Goal: Task Accomplishment & Management: Complete application form

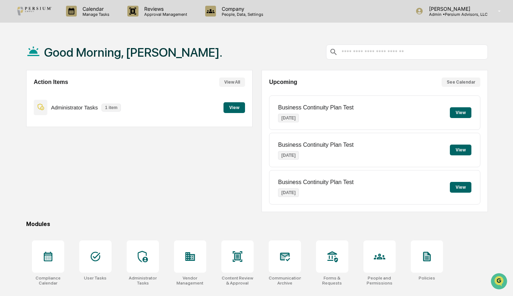
click at [93, 14] on p "Manage Tasks" at bounding box center [95, 14] width 36 height 5
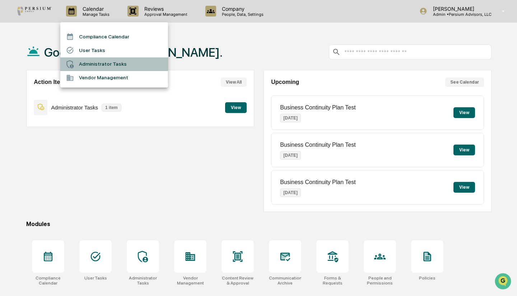
click at [107, 60] on li "Administrator Tasks" at bounding box center [114, 64] width 108 height 14
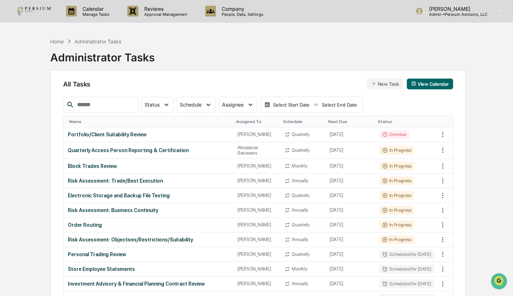
click at [102, 195] on div "Electronic Storage and Backup File Testing" at bounding box center [148, 196] width 161 height 6
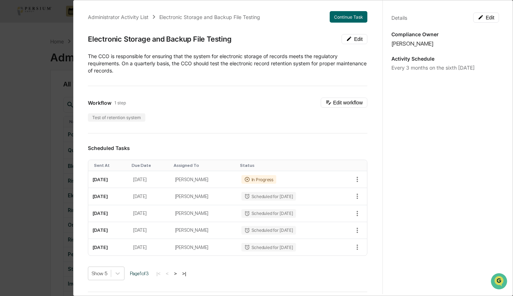
scroll to position [3, 0]
click at [330, 15] on button "Continue Task" at bounding box center [349, 16] width 38 height 11
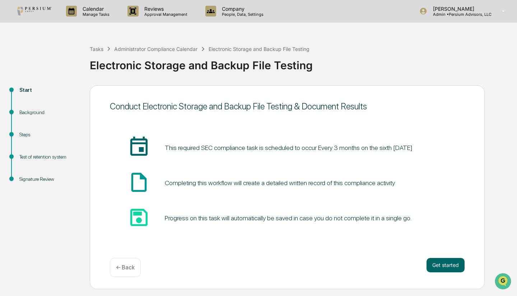
click at [441, 259] on button "Get started" at bounding box center [445, 265] width 38 height 14
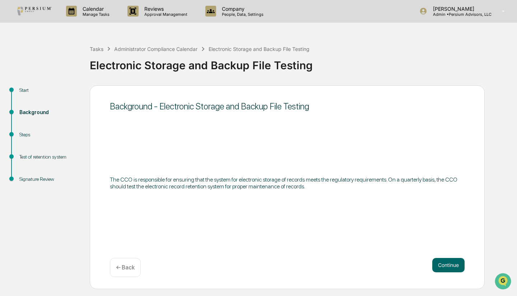
click at [441, 259] on button "Continue" at bounding box center [448, 265] width 32 height 14
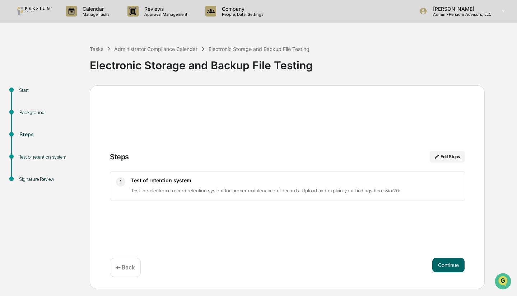
click at [443, 260] on button "Continue" at bounding box center [448, 265] width 32 height 14
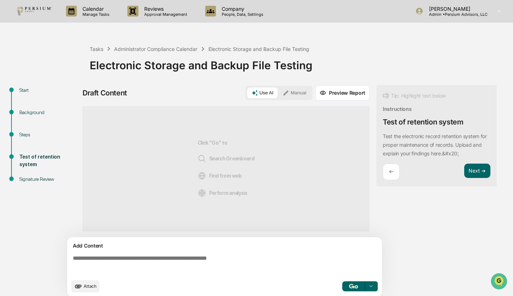
click at [80, 7] on p "Calendar" at bounding box center [95, 9] width 36 height 6
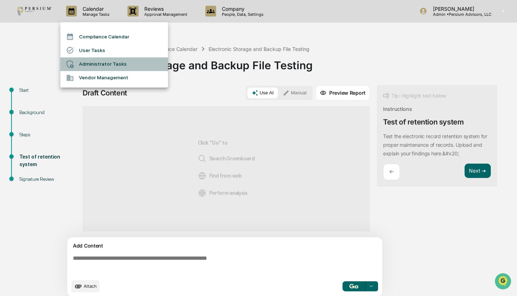
click at [101, 61] on li "Administrator Tasks" at bounding box center [114, 64] width 108 height 14
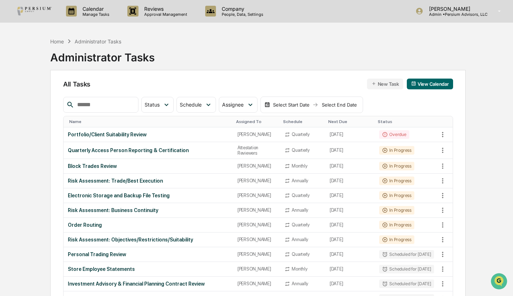
click at [41, 11] on img at bounding box center [34, 11] width 34 height 9
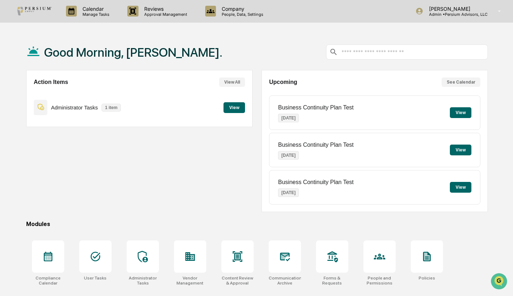
scroll to position [53, 0]
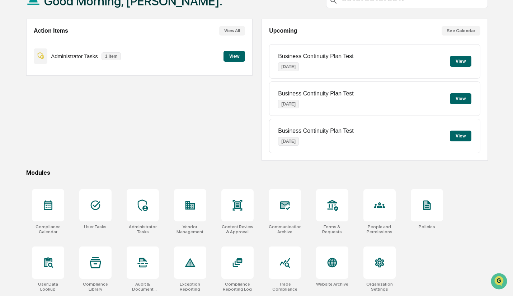
click at [225, 262] on div at bounding box center [237, 262] width 32 height 32
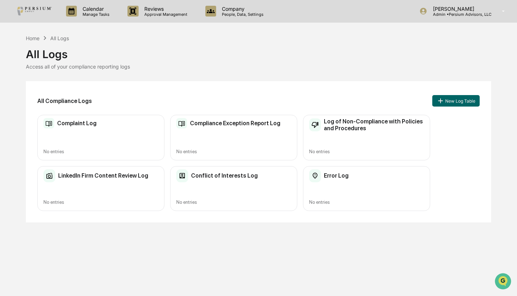
click at [124, 177] on h2 "LinkedIn Firm Content Review Log" at bounding box center [103, 175] width 90 height 7
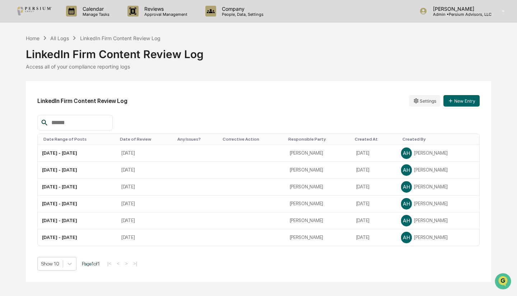
click at [459, 97] on button "New Entry" at bounding box center [461, 100] width 36 height 11
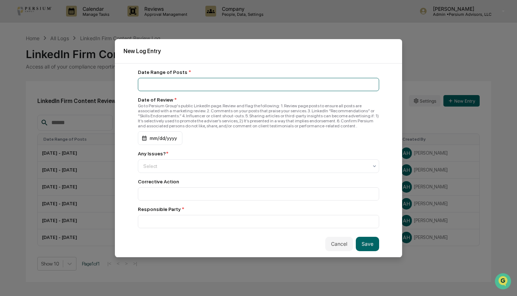
click at [199, 82] on input at bounding box center [258, 84] width 241 height 13
type input "**********"
click at [144, 140] on div "mm/dd/yyyy" at bounding box center [160, 138] width 44 height 14
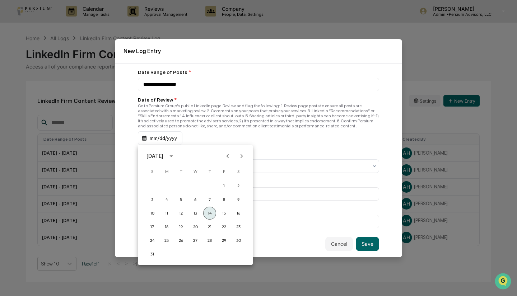
click at [209, 211] on button "14" at bounding box center [209, 213] width 13 height 13
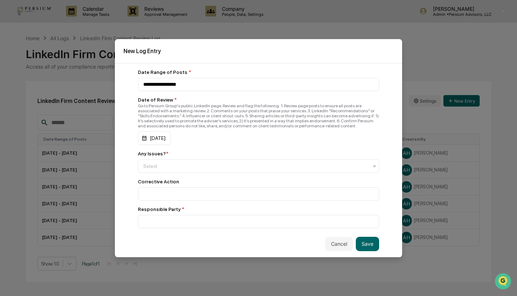
click at [170, 170] on div at bounding box center [255, 166] width 225 height 7
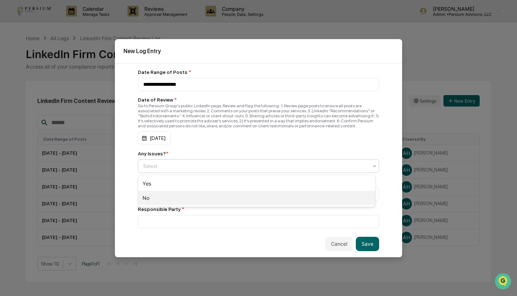
click at [171, 200] on div "No" at bounding box center [256, 198] width 237 height 14
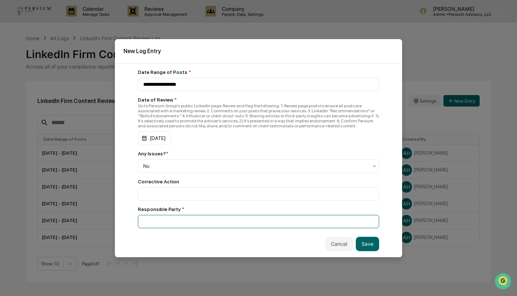
click at [161, 91] on input at bounding box center [258, 84] width 241 height 13
type input "******"
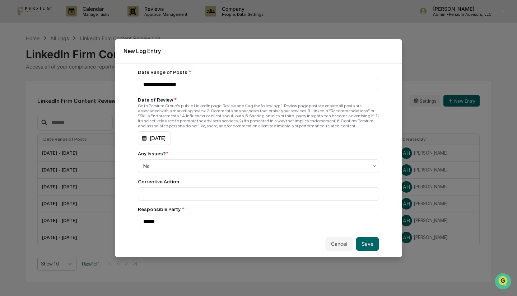
click at [366, 246] on button "Save" at bounding box center [367, 244] width 23 height 14
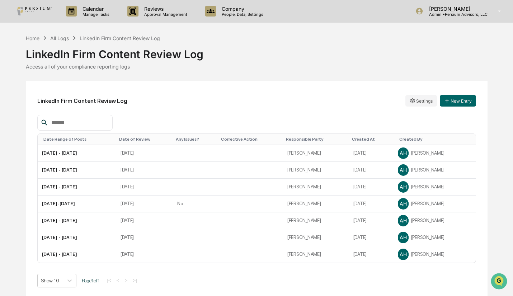
click at [39, 8] on img at bounding box center [34, 11] width 34 height 9
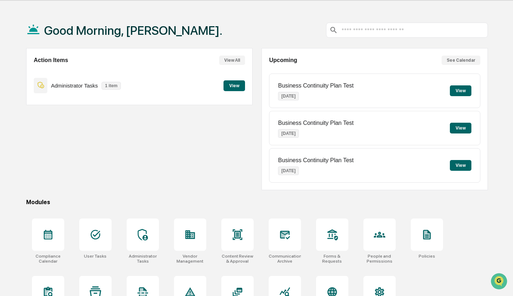
scroll to position [25, 0]
